Goal: Navigation & Orientation: Find specific page/section

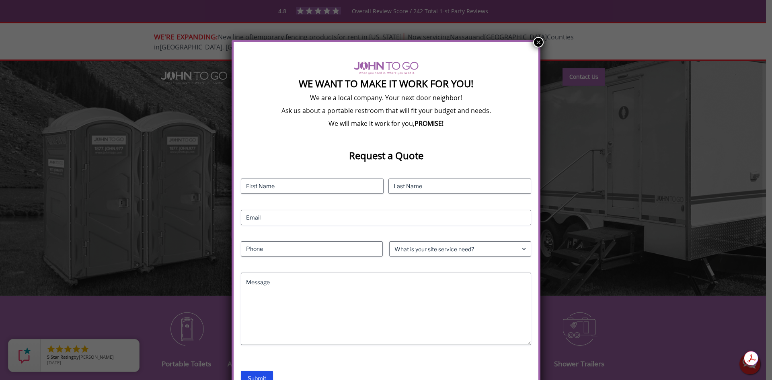
click at [536, 44] on button "×" at bounding box center [538, 42] width 10 height 10
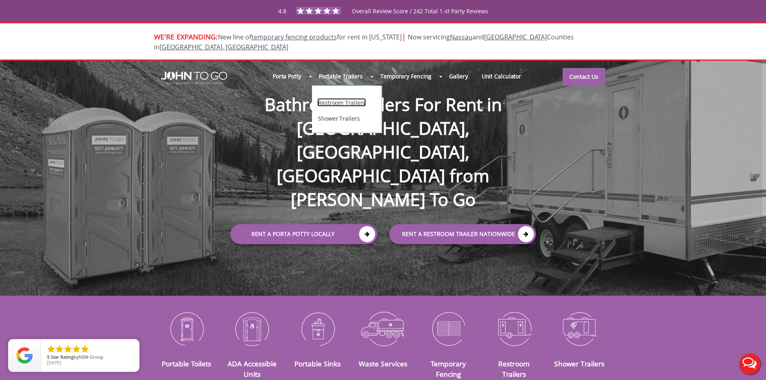
click at [344, 98] on link "Restroom Trailers" at bounding box center [341, 102] width 49 height 8
click at [339, 98] on link "Restroom Trailers" at bounding box center [341, 102] width 49 height 8
